Goal: Information Seeking & Learning: Learn about a topic

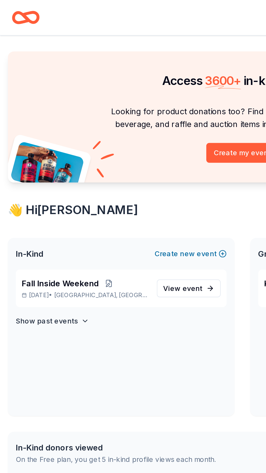
click at [13, 12] on icon "Home" at bounding box center [11, 9] width 8 height 5
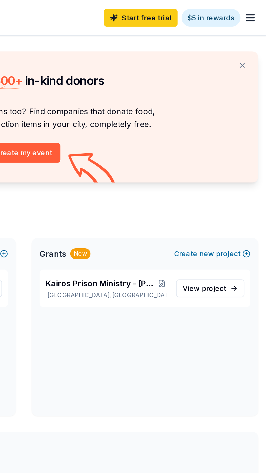
click at [257, 10] on line "button" at bounding box center [257, 10] width 4 height 0
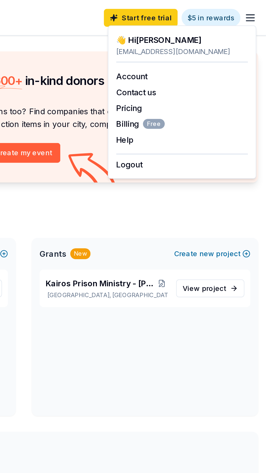
click at [229, 208] on div "Kairos Prison Ministry - [PERSON_NAME] Unit Lockhart, [GEOGRAPHIC_DATA] View pr…" at bounding box center [199, 188] width 124 height 80
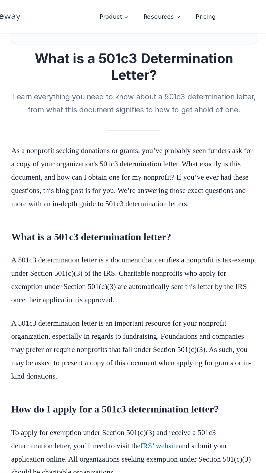
scroll to position [102, 0]
